Goal: Task Accomplishment & Management: Manage account settings

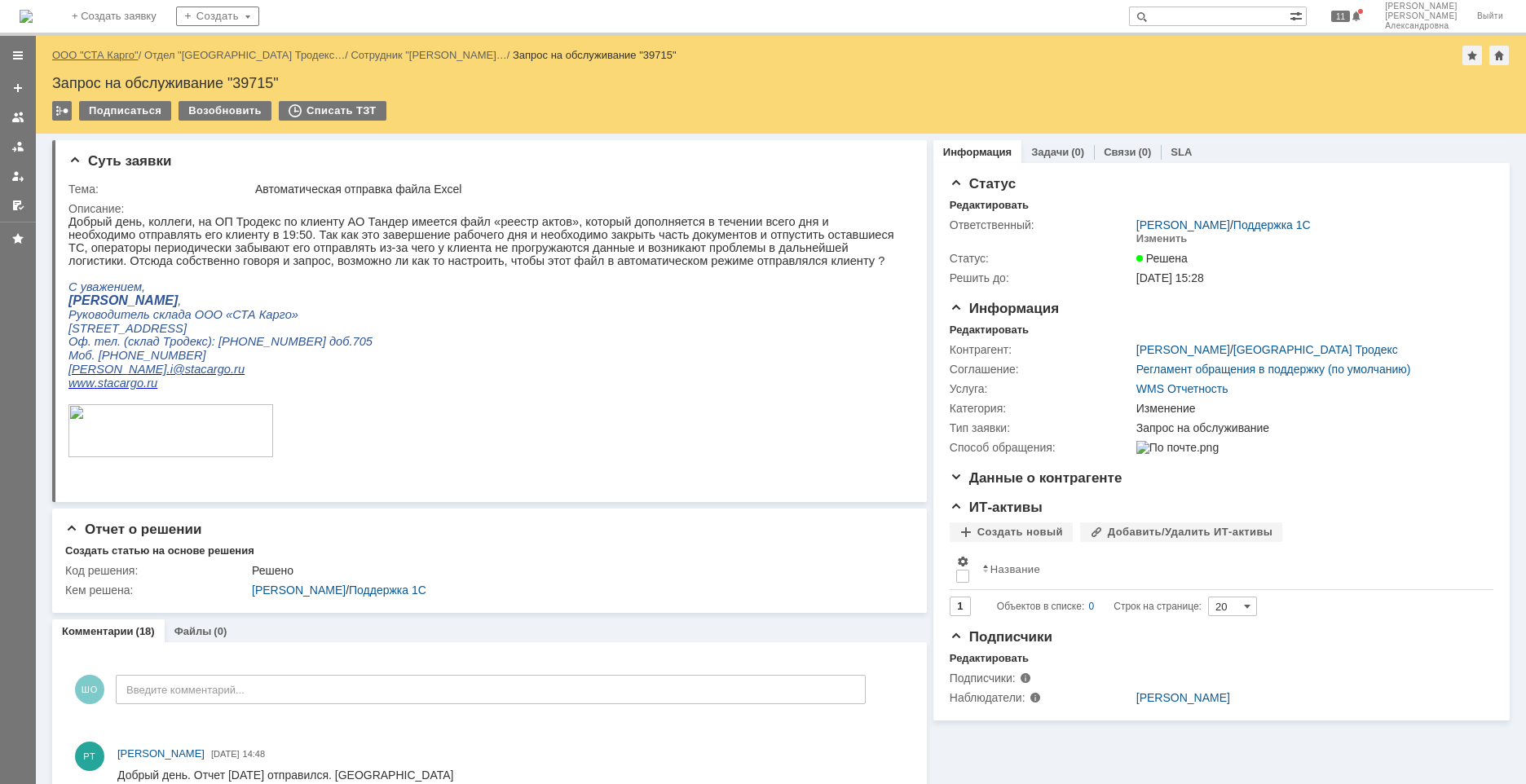
click at [123, 53] on link "ООО "СТА Карго"" at bounding box center [95, 55] width 87 height 12
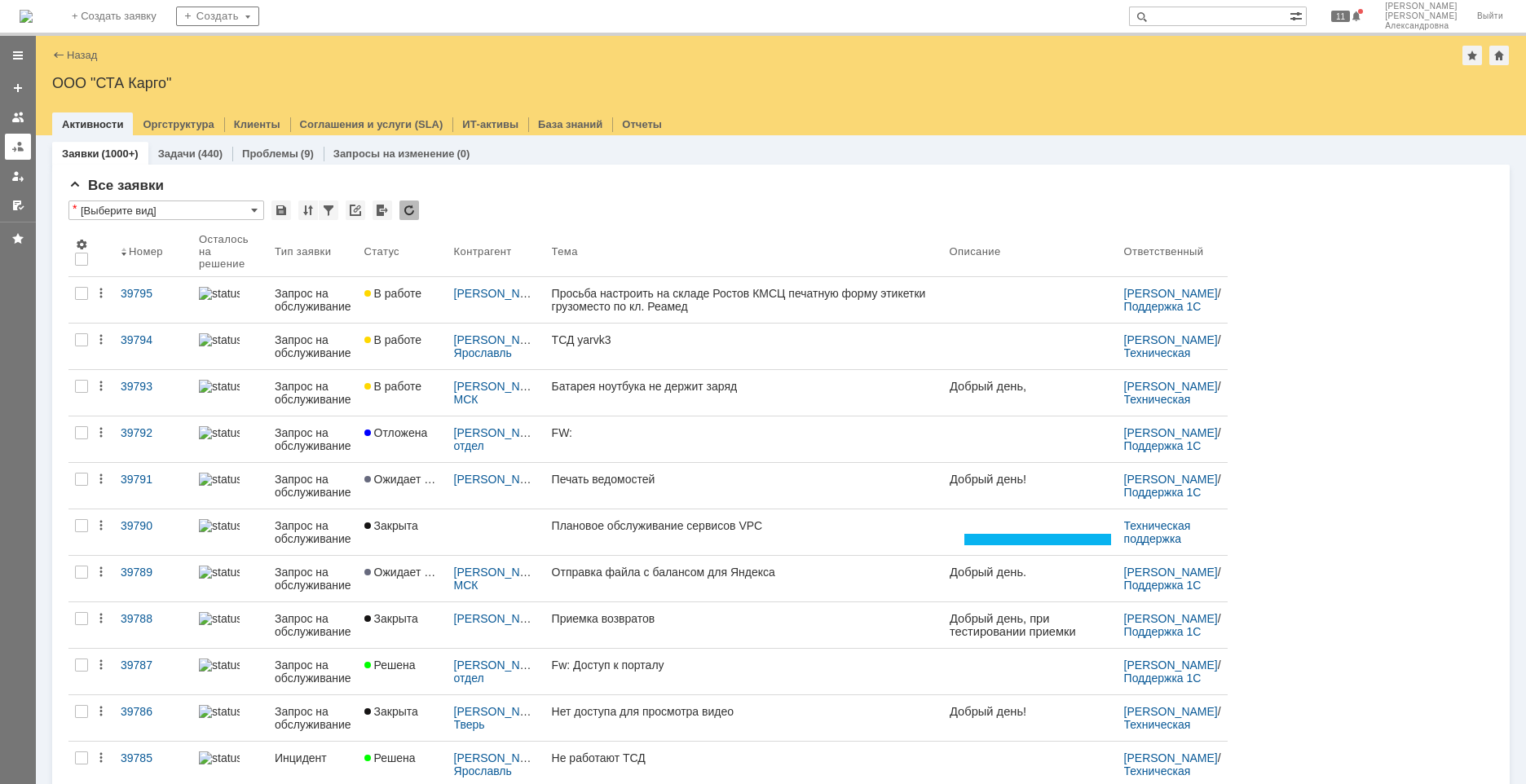
click at [21, 149] on div at bounding box center [17, 147] width 13 height 13
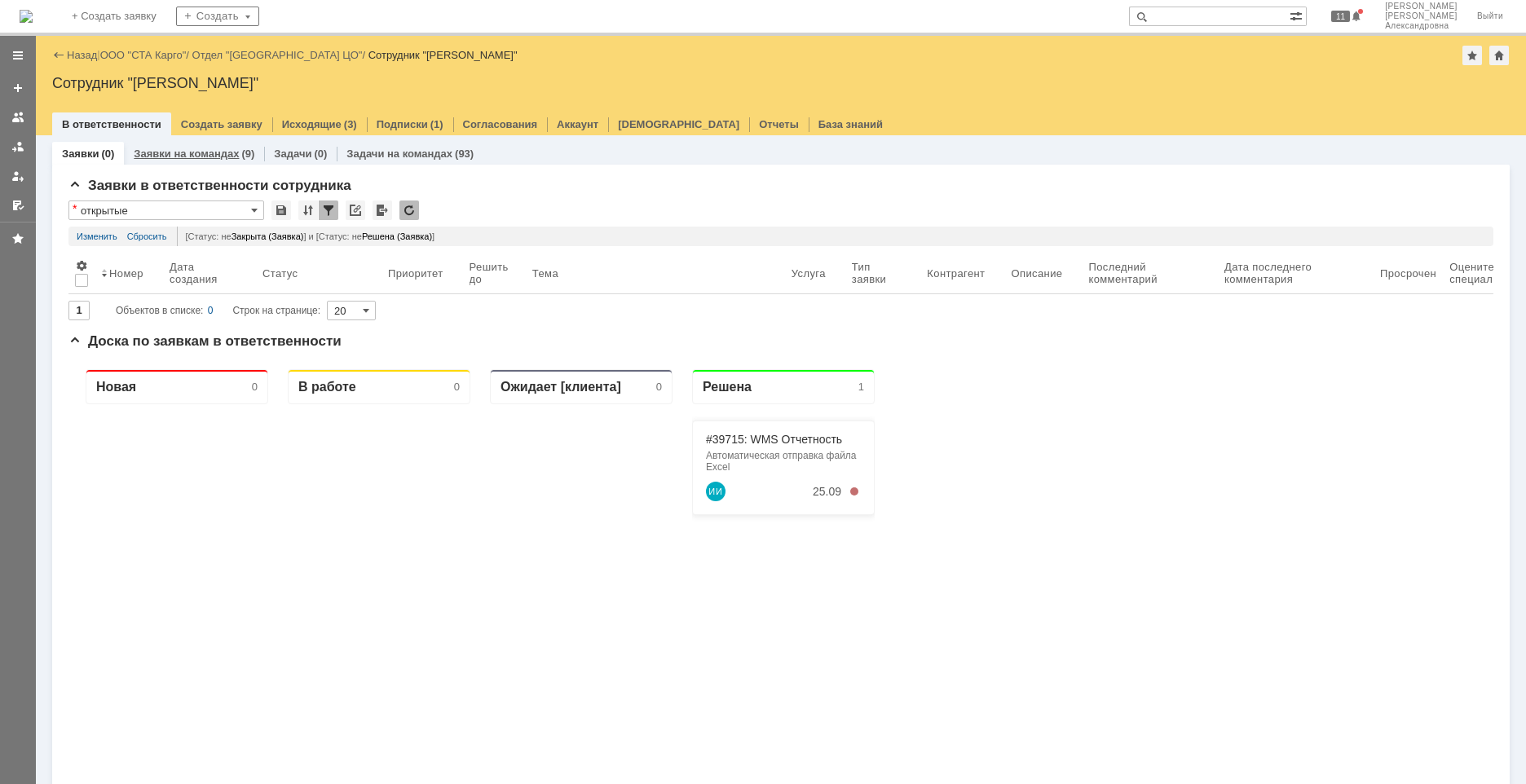
click at [191, 154] on link "Заявки на командах" at bounding box center [186, 153] width 105 height 12
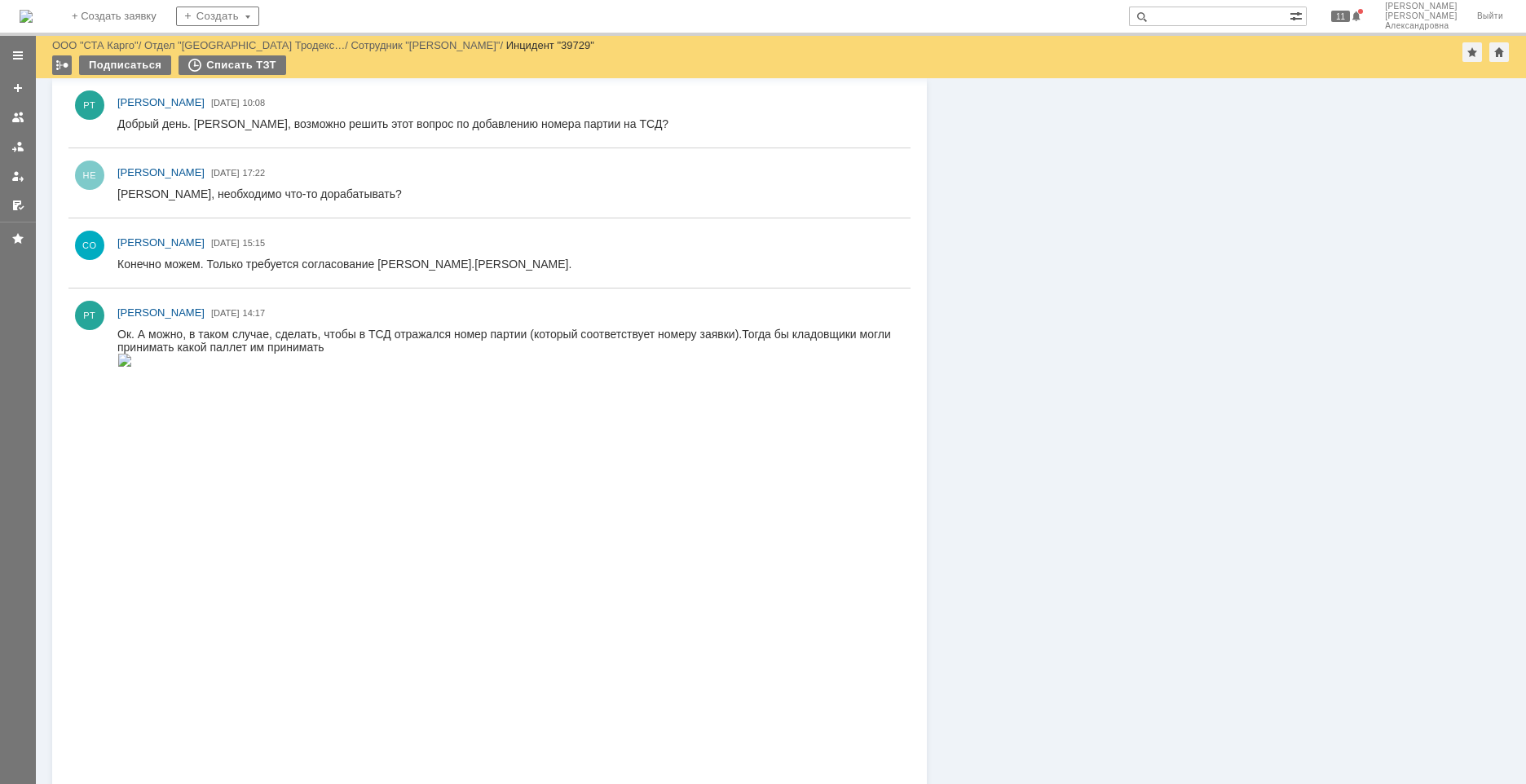
scroll to position [733, 0]
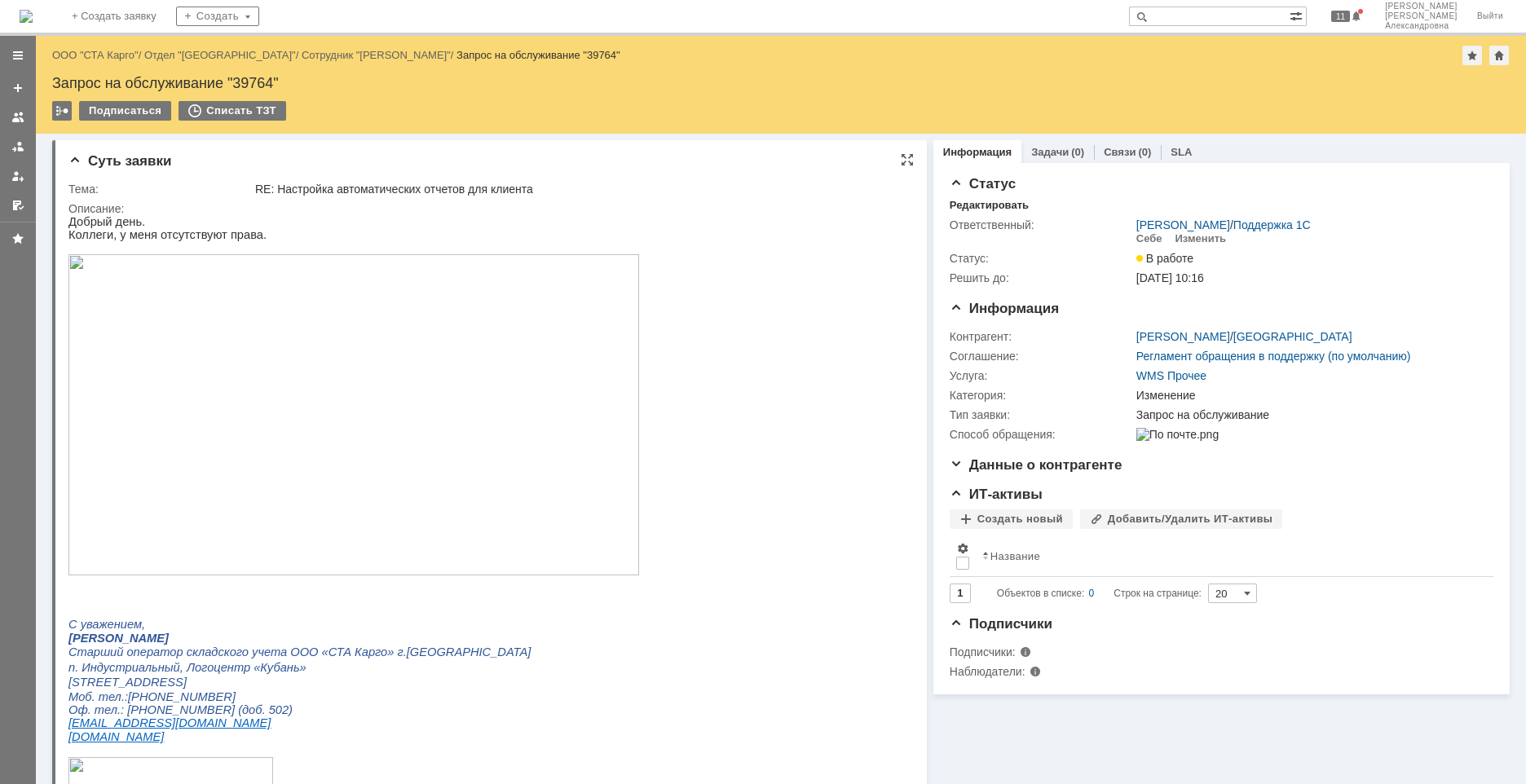
click at [319, 422] on img at bounding box center [354, 415] width 571 height 321
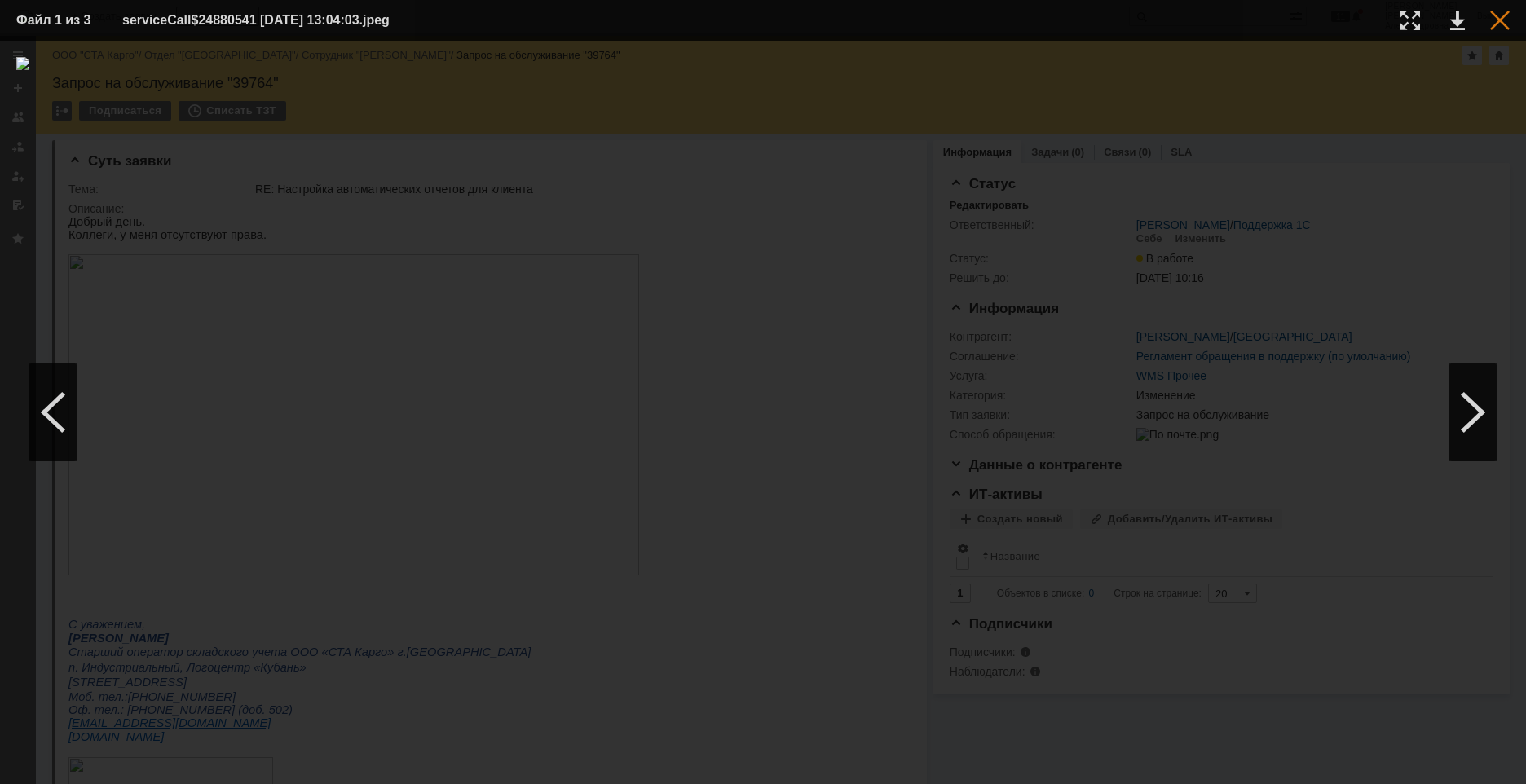
click at [1493, 24] on div at bounding box center [1499, 20] width 20 height 20
